Goal: Task Accomplishment & Management: Complete application form

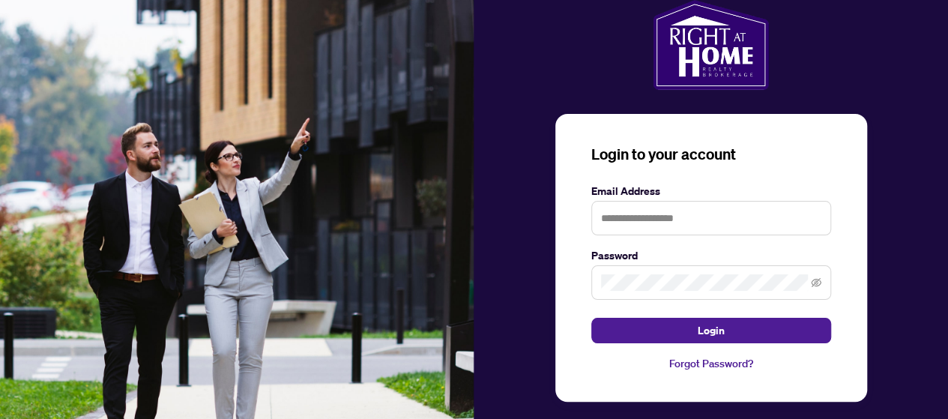
drag, startPoint x: 757, startPoint y: 0, endPoint x: 425, endPoint y: 85, distance: 342.8
click at [425, 85] on img at bounding box center [237, 209] width 474 height 419
click at [640, 224] on input "text" at bounding box center [711, 218] width 240 height 34
type input "**********"
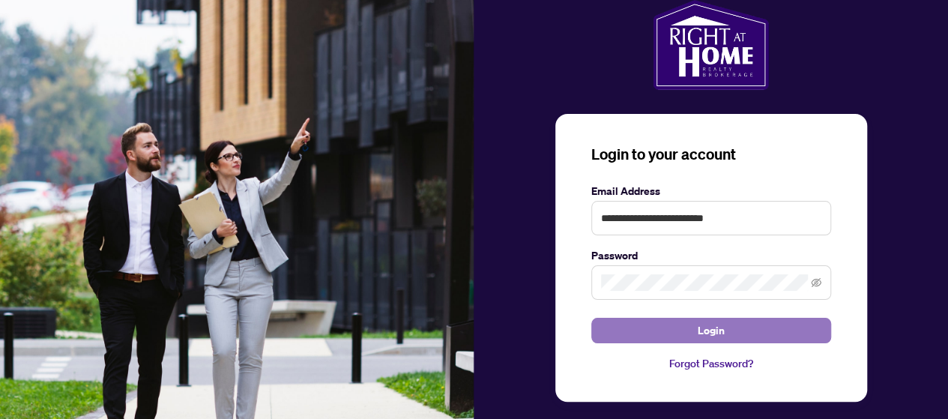
click at [654, 323] on button "Login" at bounding box center [711, 330] width 240 height 25
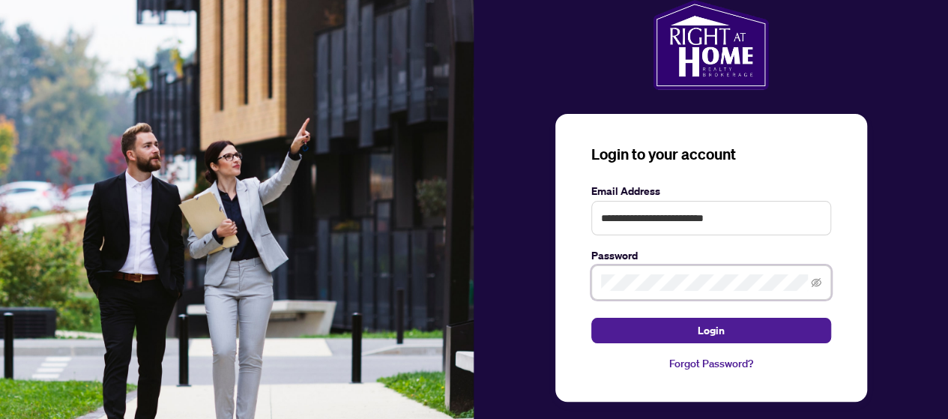
click at [591, 318] on button "Login" at bounding box center [711, 330] width 240 height 25
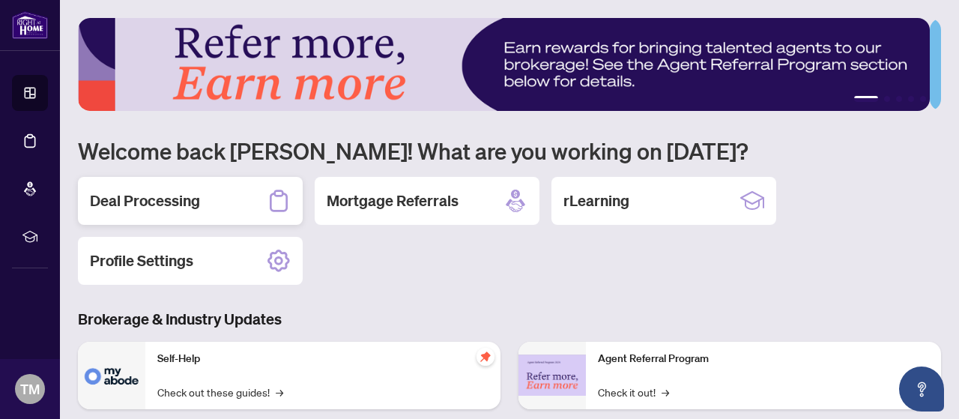
click at [232, 199] on div "Deal Processing" at bounding box center [190, 201] width 225 height 48
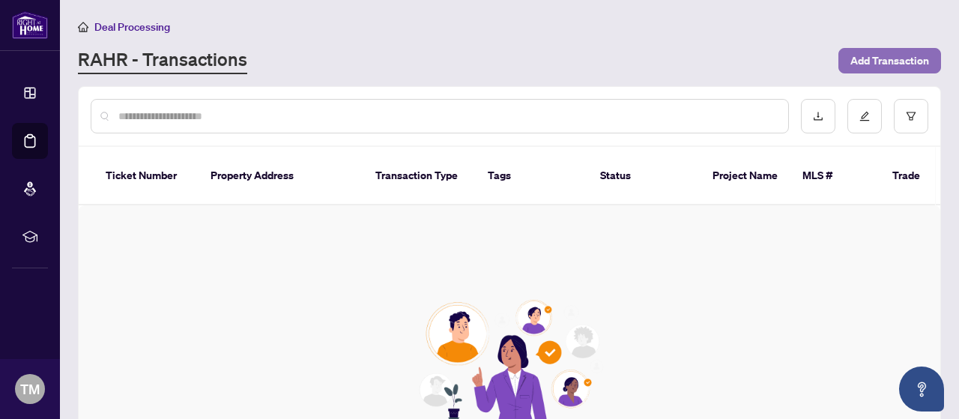
click at [896, 64] on span "Add Transaction" at bounding box center [890, 61] width 79 height 24
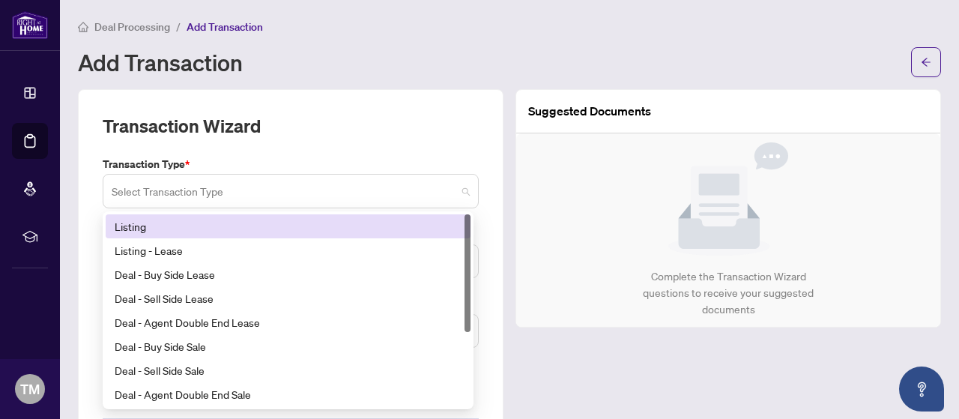
click at [456, 191] on span at bounding box center [291, 191] width 358 height 28
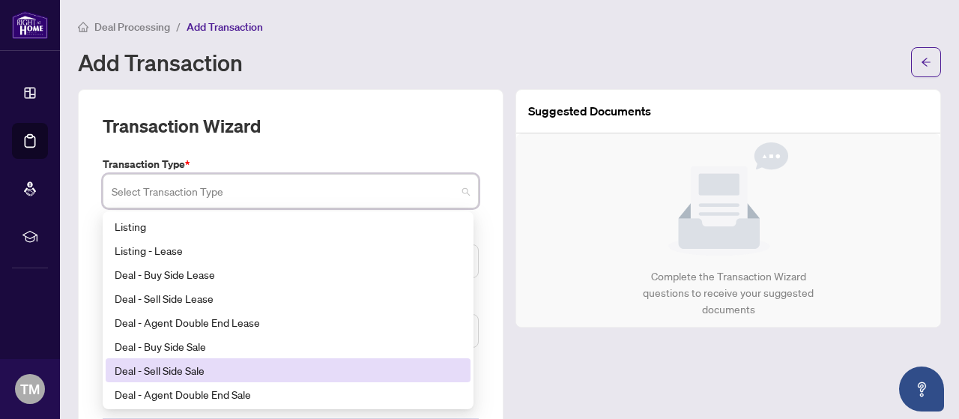
click at [201, 366] on div "Deal - Sell Side Sale" at bounding box center [288, 370] width 347 height 16
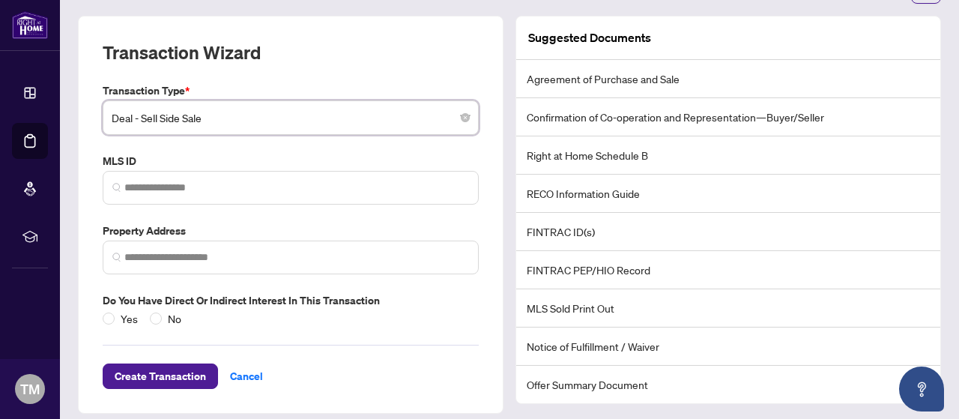
scroll to position [82, 0]
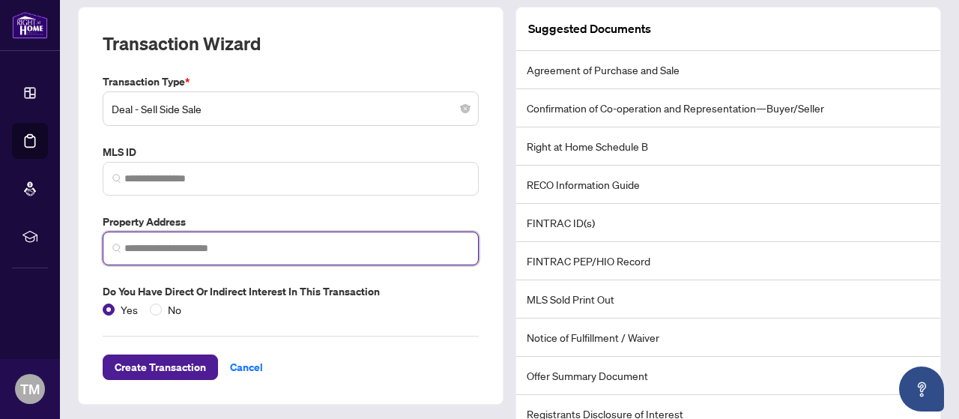
click at [188, 248] on input "search" at bounding box center [296, 249] width 345 height 16
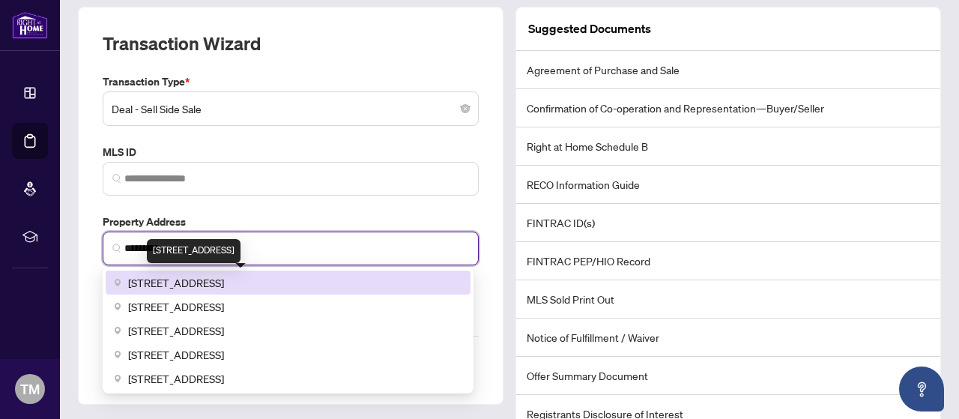
click at [224, 280] on span "[STREET_ADDRESS]" at bounding box center [176, 282] width 96 height 16
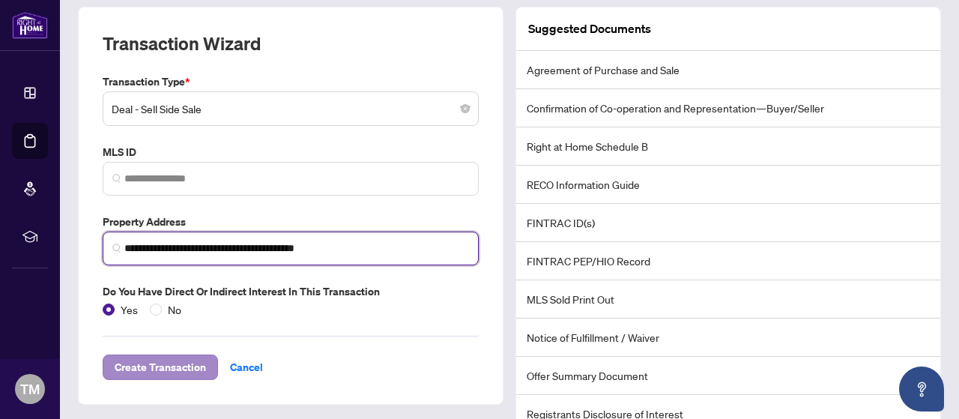
type input "**********"
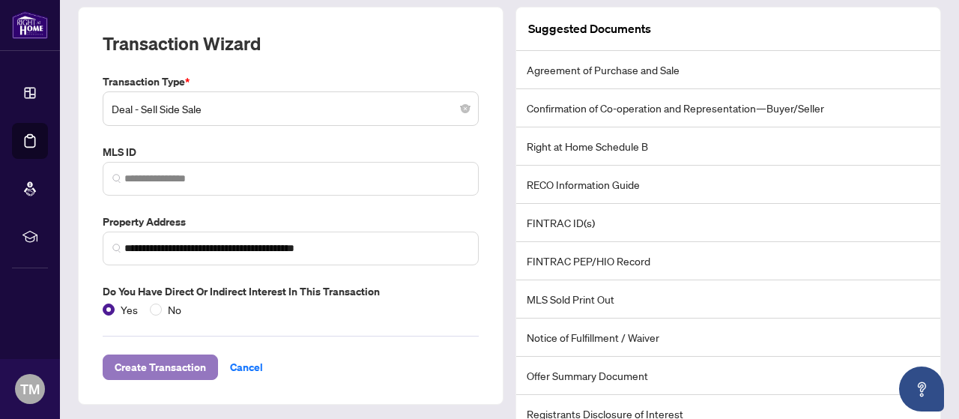
click at [163, 362] on span "Create Transaction" at bounding box center [160, 367] width 91 height 24
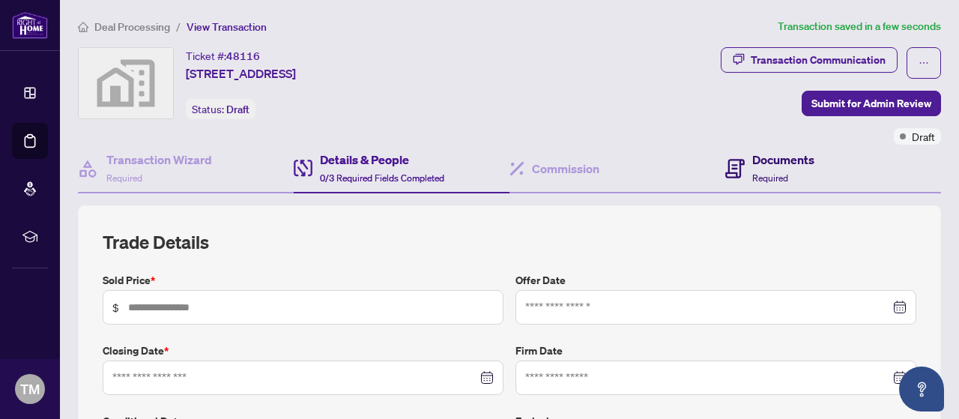
click at [764, 165] on h4 "Documents" at bounding box center [783, 160] width 62 height 18
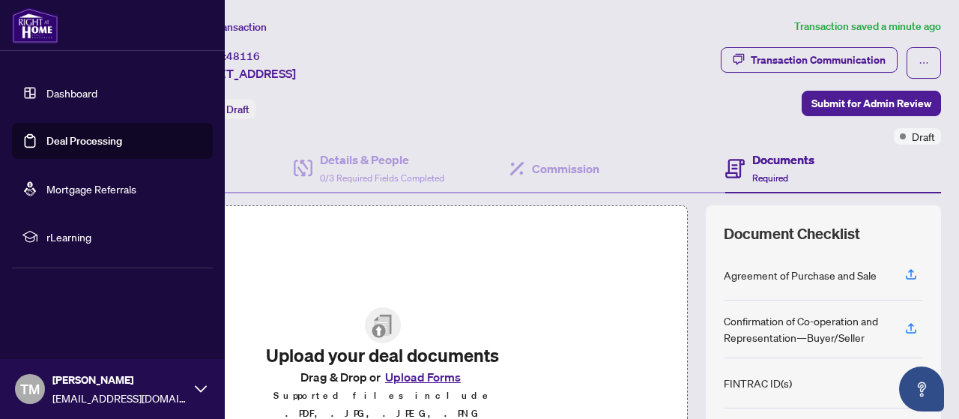
click at [90, 93] on link "Dashboard" at bounding box center [71, 92] width 51 height 13
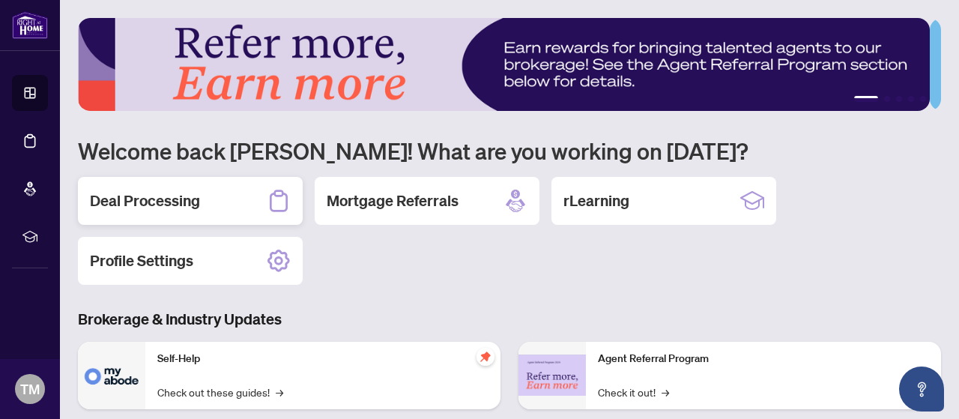
click at [211, 201] on div "Deal Processing" at bounding box center [190, 201] width 225 height 48
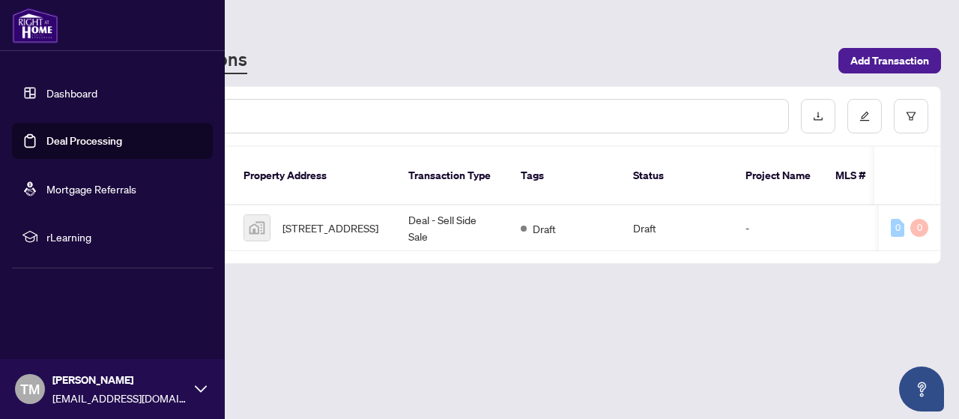
click at [51, 23] on img at bounding box center [35, 25] width 46 height 36
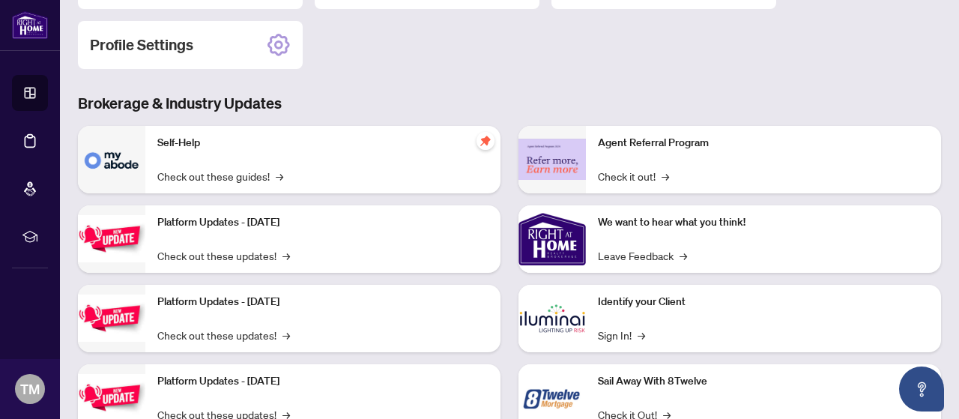
scroll to position [267, 0]
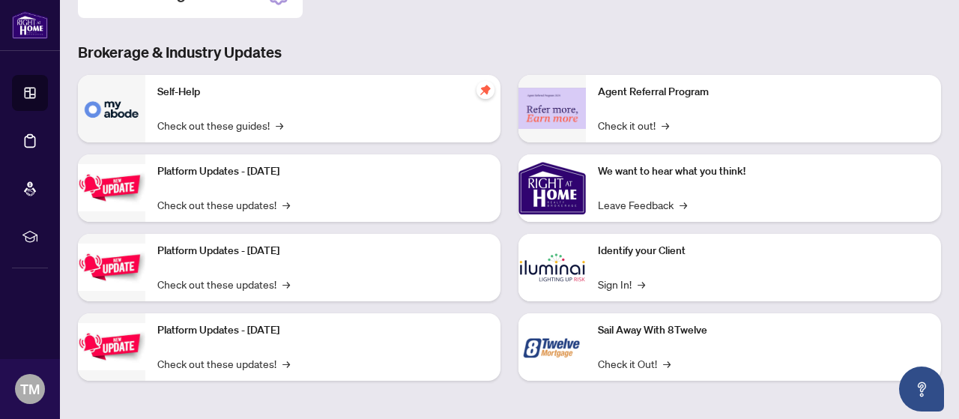
click at [589, 268] on div "Identify your Client Sign In! →" at bounding box center [763, 267] width 355 height 67
click at [613, 284] on link "Sign In! →" at bounding box center [621, 284] width 47 height 16
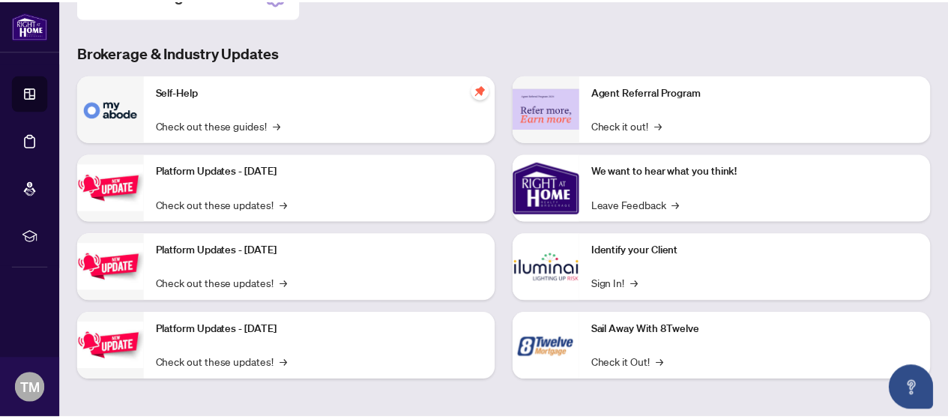
scroll to position [0, 0]
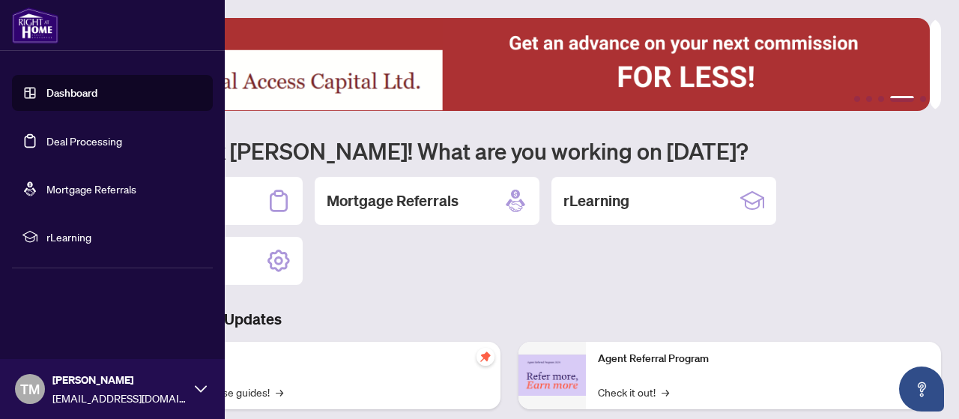
click at [35, 399] on span "TM" at bounding box center [29, 388] width 19 height 21
click at [63, 296] on span "Logout" at bounding box center [60, 300] width 34 height 24
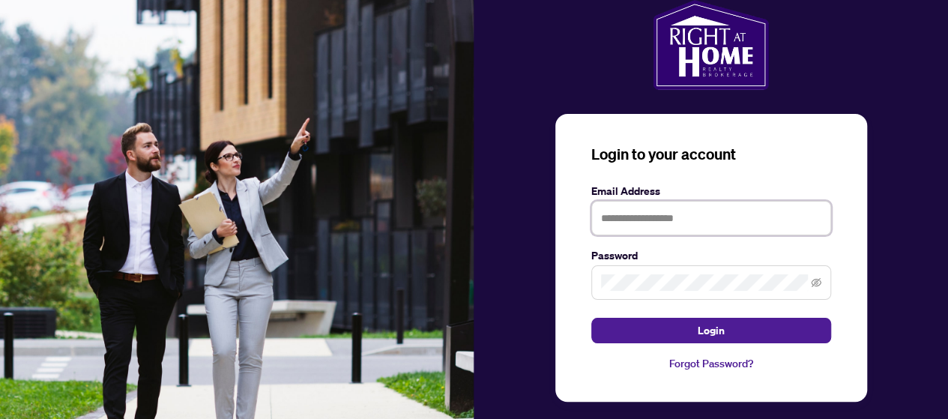
type input "**********"
